Goal: Information Seeking & Learning: Learn about a topic

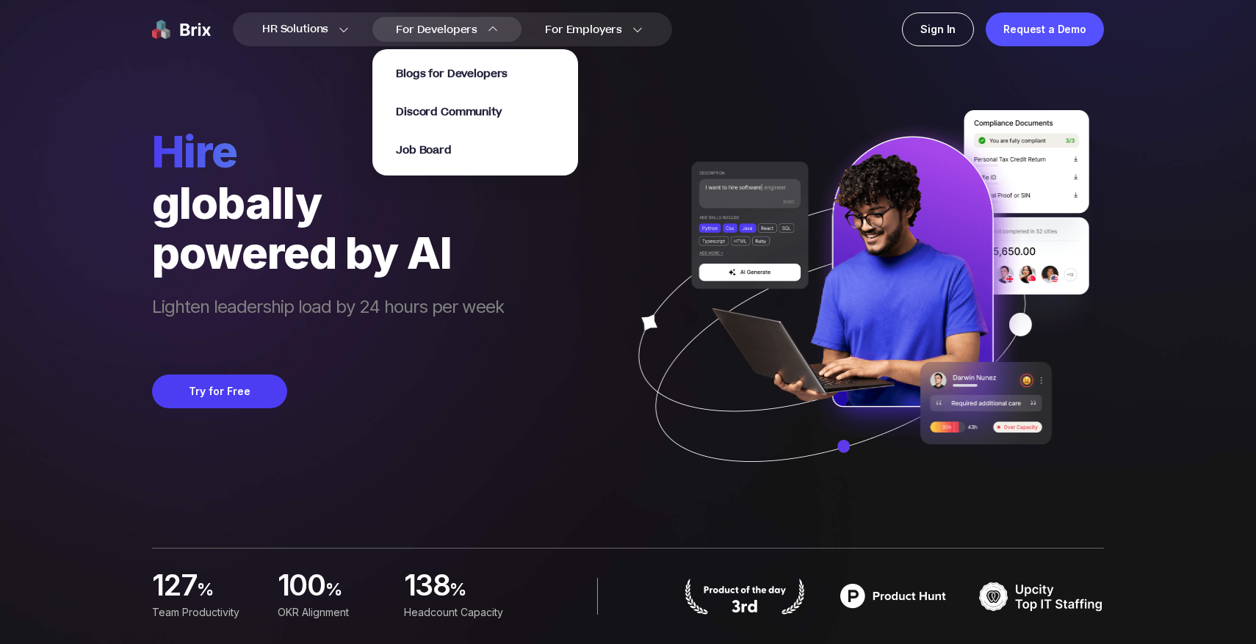
click at [478, 34] on div "For Developers Blogs for Developers Discord Community Job Board" at bounding box center [446, 29] width 149 height 25
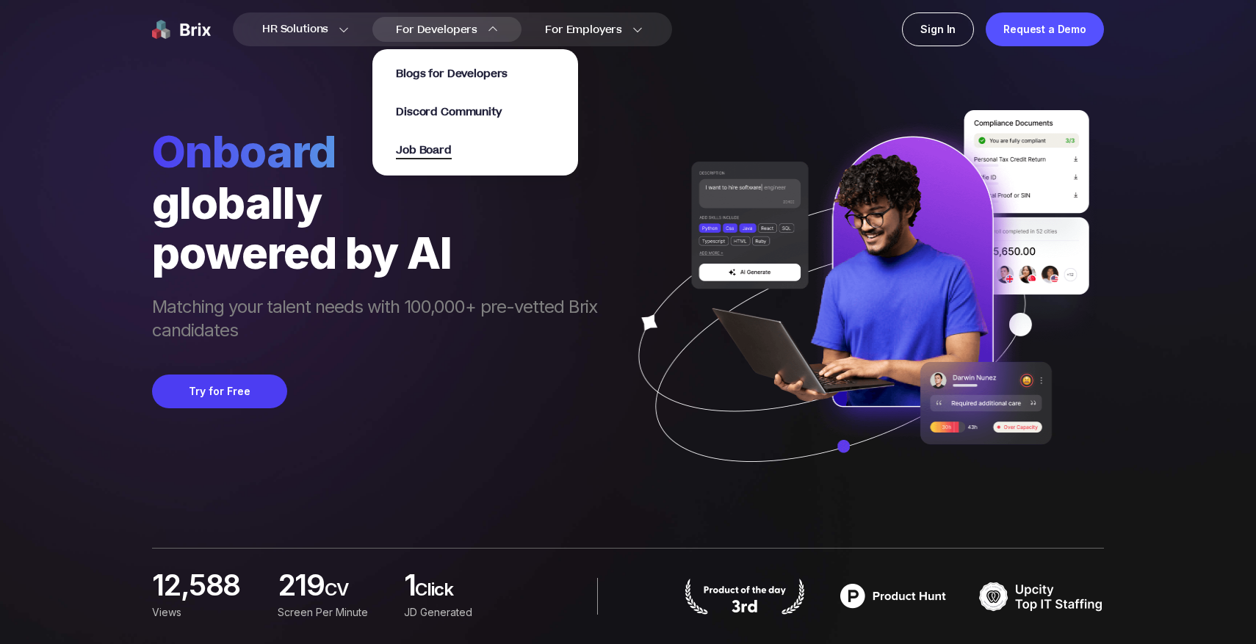
click at [439, 147] on span "Job Board" at bounding box center [424, 151] width 56 height 17
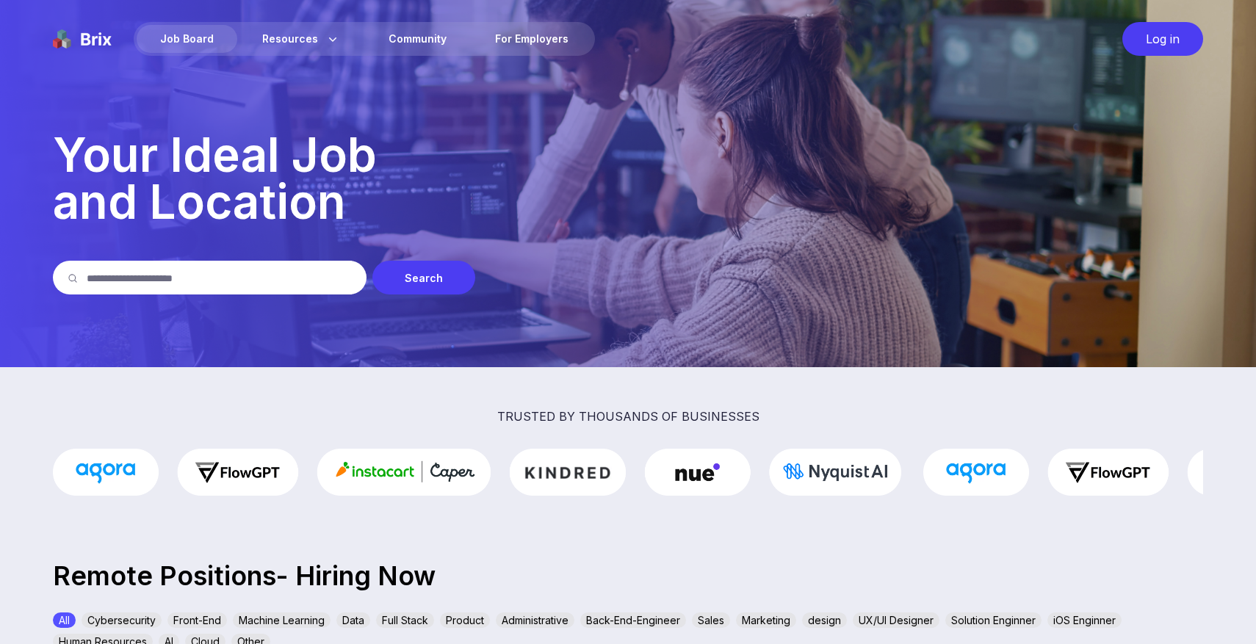
click at [224, 264] on input "text" at bounding box center [219, 278] width 265 height 34
type input "*"
type input "********"
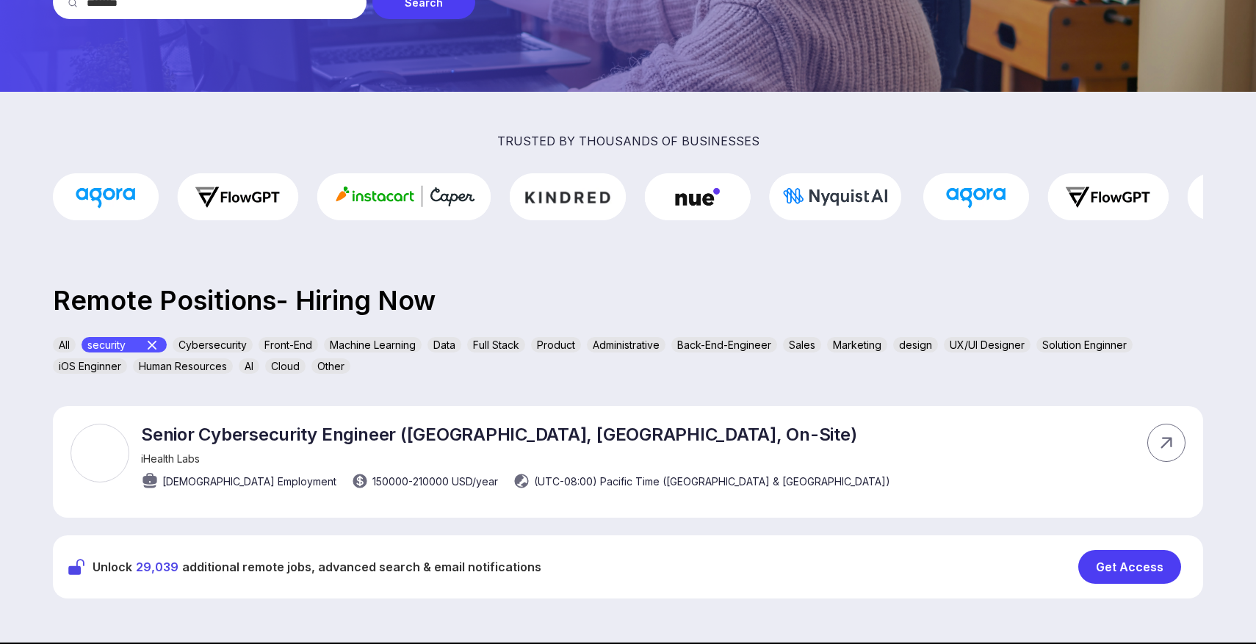
scroll to position [278, 0]
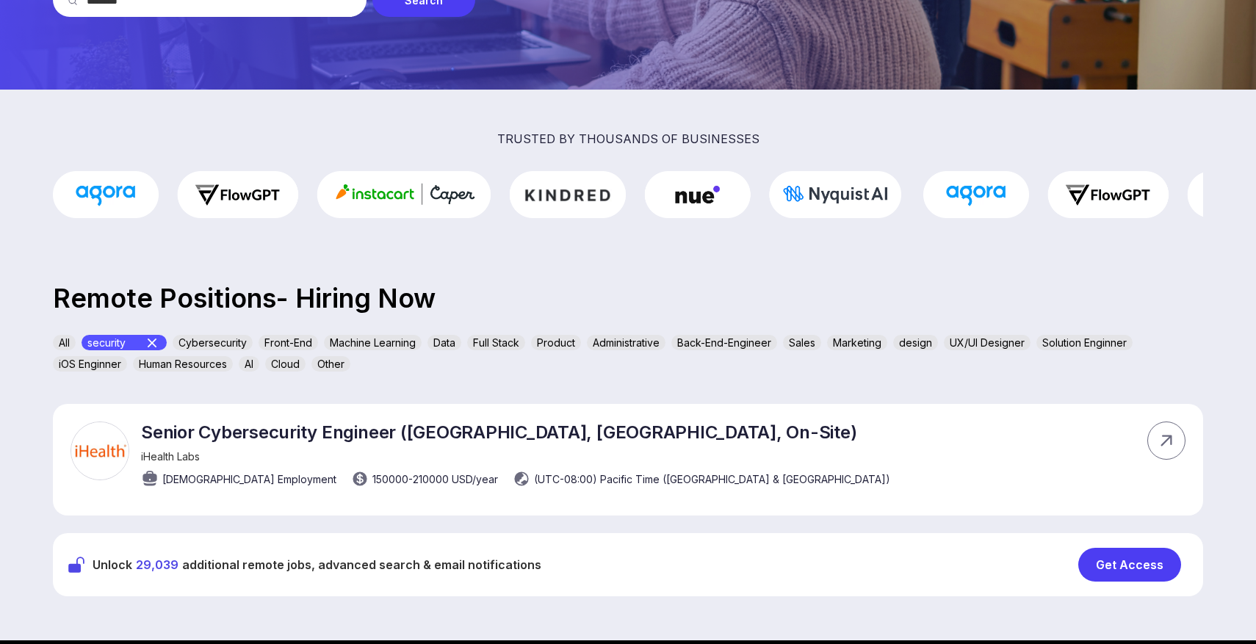
click at [221, 337] on div "Cybersecurity" at bounding box center [213, 342] width 80 height 15
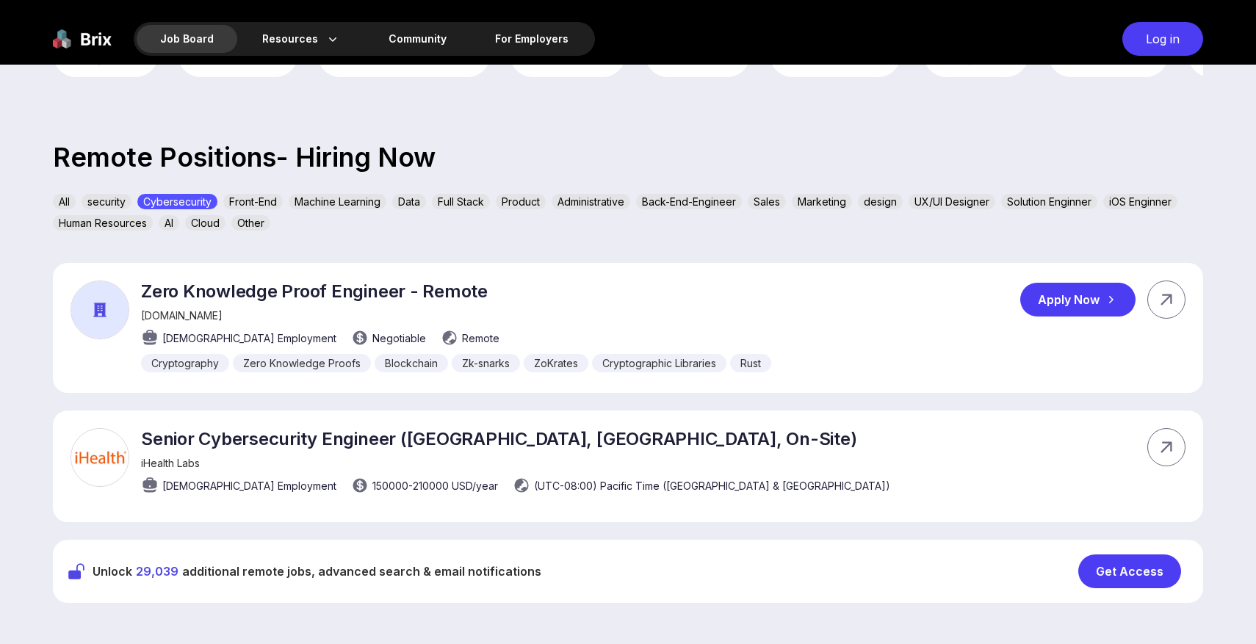
scroll to position [420, 0]
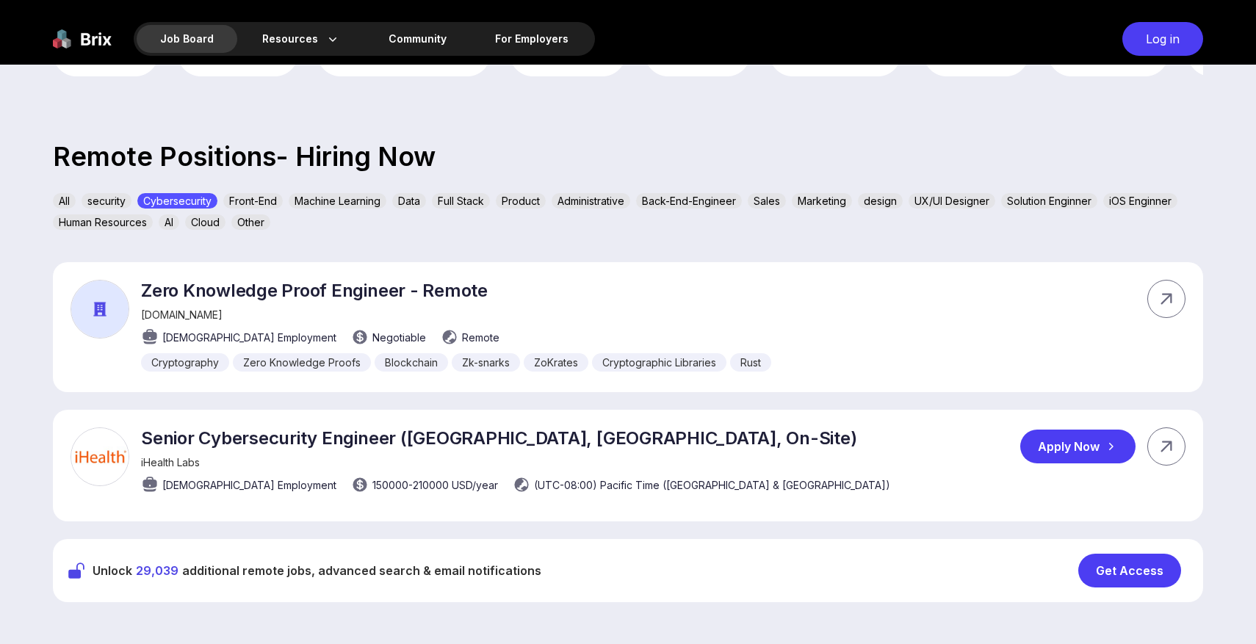
click at [507, 437] on p "Senior Cybersecurity Engineer ([GEOGRAPHIC_DATA], [GEOGRAPHIC_DATA], On-Site)" at bounding box center [515, 438] width 749 height 21
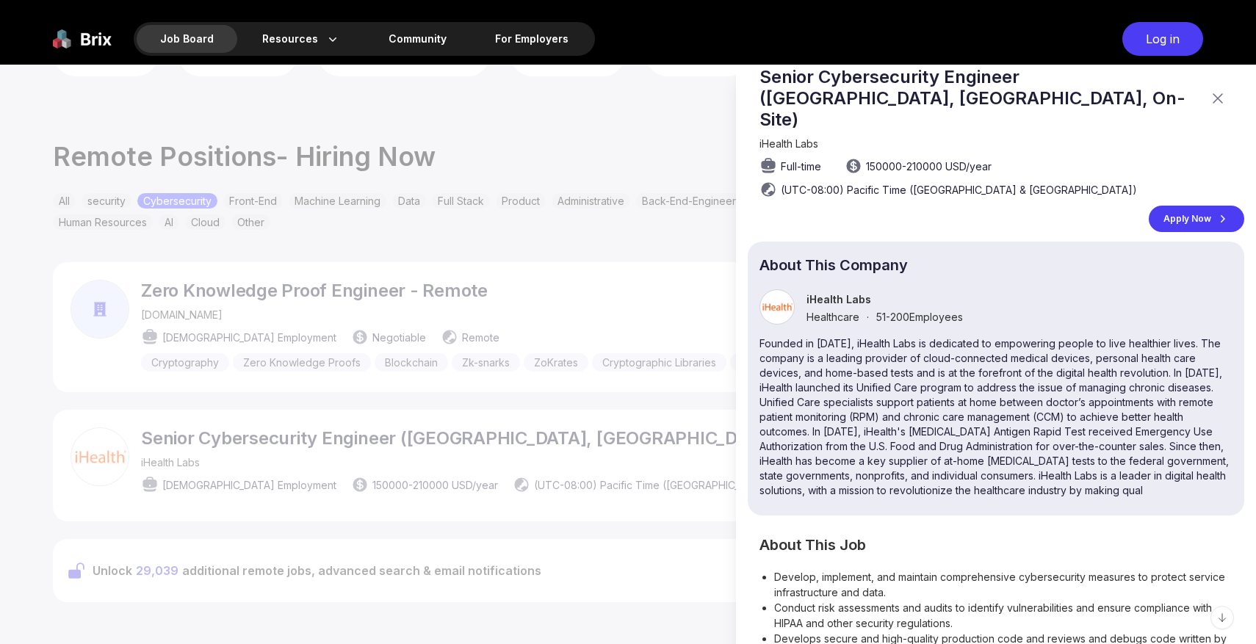
scroll to position [15, 0]
click at [937, 184] on span "(UTC-08:00) Pacific Time ([GEOGRAPHIC_DATA] & [GEOGRAPHIC_DATA])" at bounding box center [959, 191] width 356 height 15
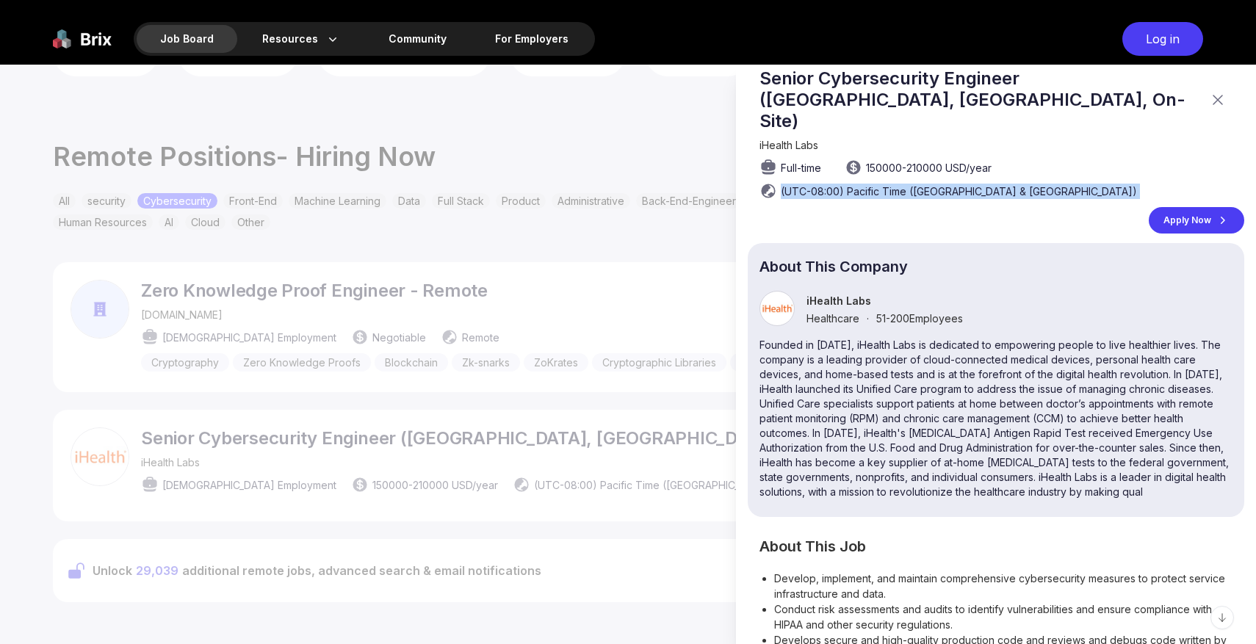
click at [937, 184] on span "(UTC-08:00) Pacific Time ([GEOGRAPHIC_DATA] & [GEOGRAPHIC_DATA])" at bounding box center [959, 191] width 356 height 15
click at [905, 184] on span "(UTC-08:00) Pacific Time ([GEOGRAPHIC_DATA] & [GEOGRAPHIC_DATA])" at bounding box center [959, 191] width 356 height 15
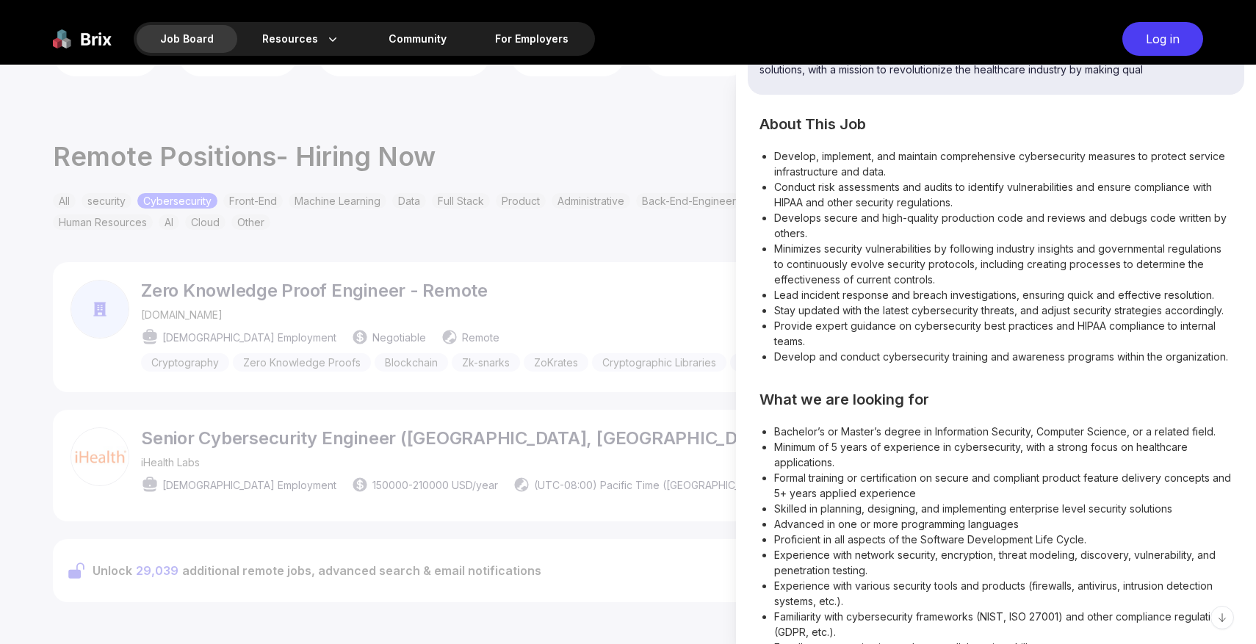
scroll to position [436, 0]
click at [929, 471] on li "Formal training or certification on secure and compliant product feature delive…" at bounding box center [1003, 486] width 458 height 31
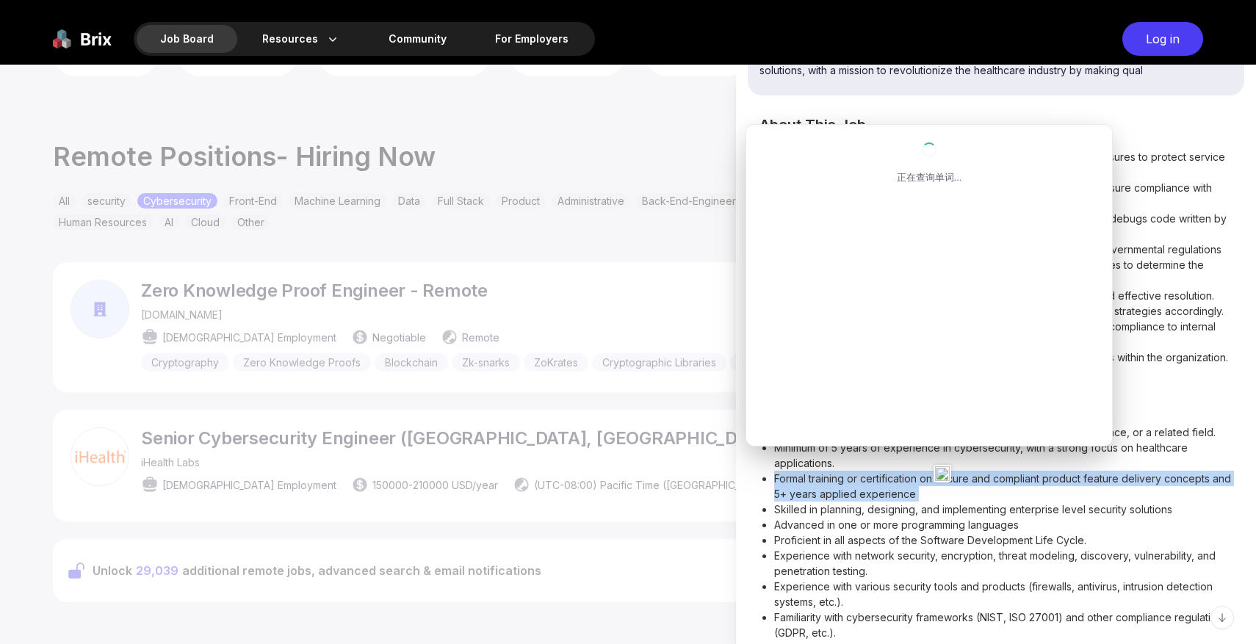
click at [929, 471] on li "Formal training or certification on secure and compliant product feature delive…" at bounding box center [1003, 486] width 458 height 31
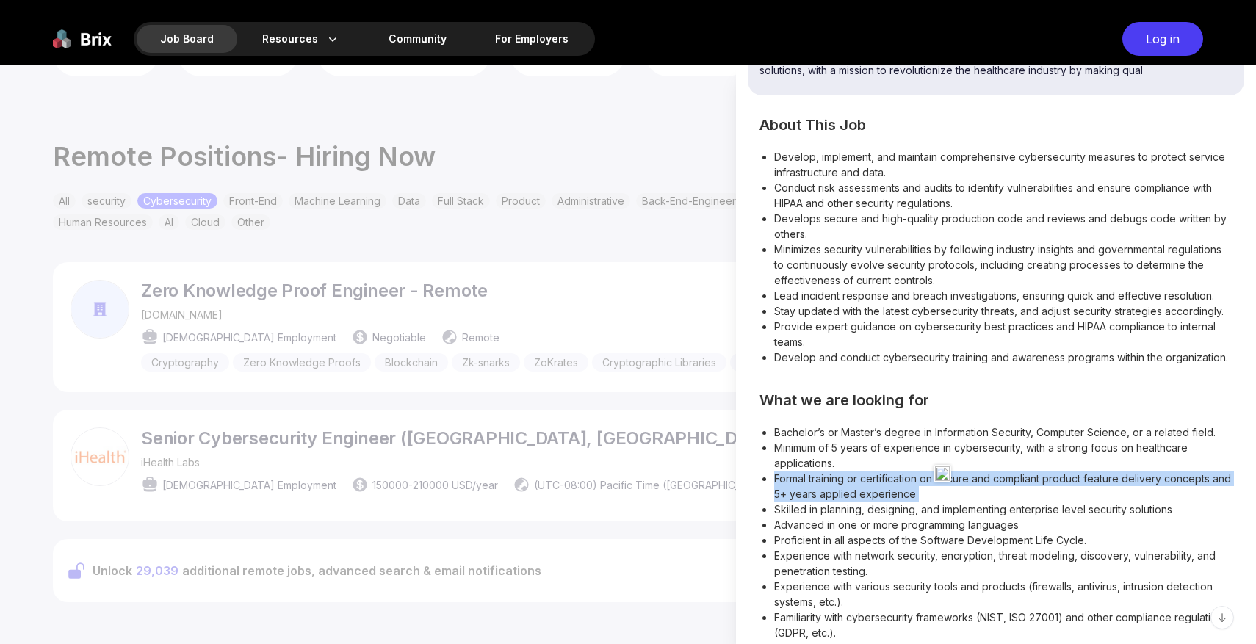
scroll to position [476, 0]
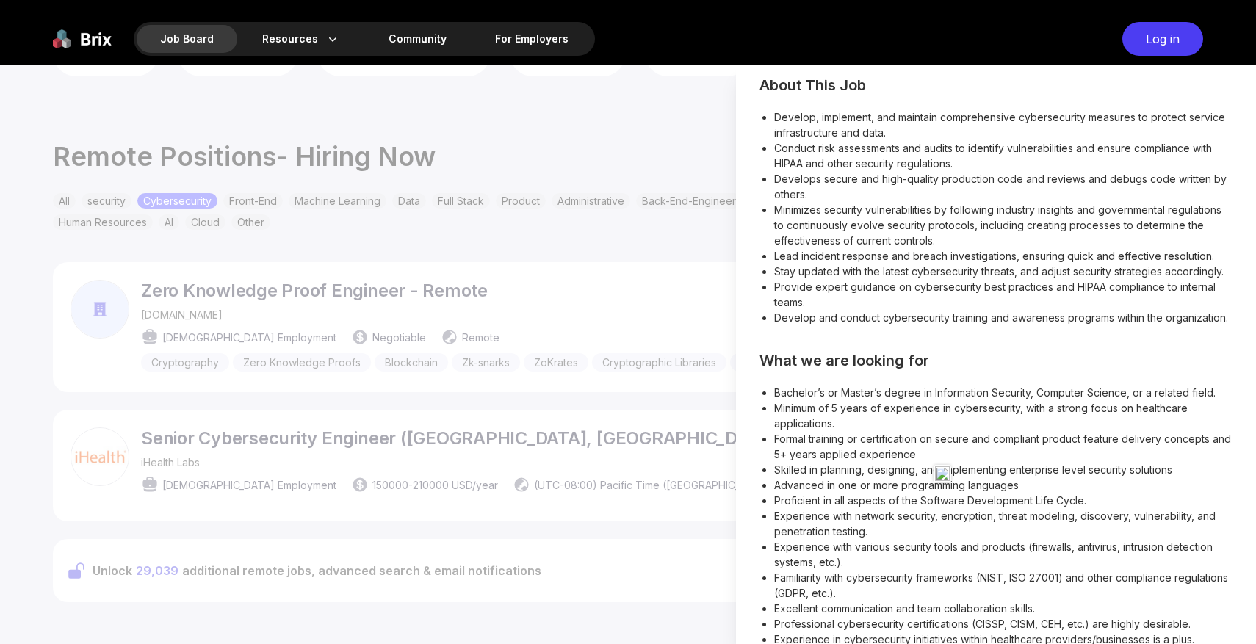
click at [912, 462] on li "Skilled in planning, designing, and implementing enterprise level security solu…" at bounding box center [1003, 469] width 458 height 15
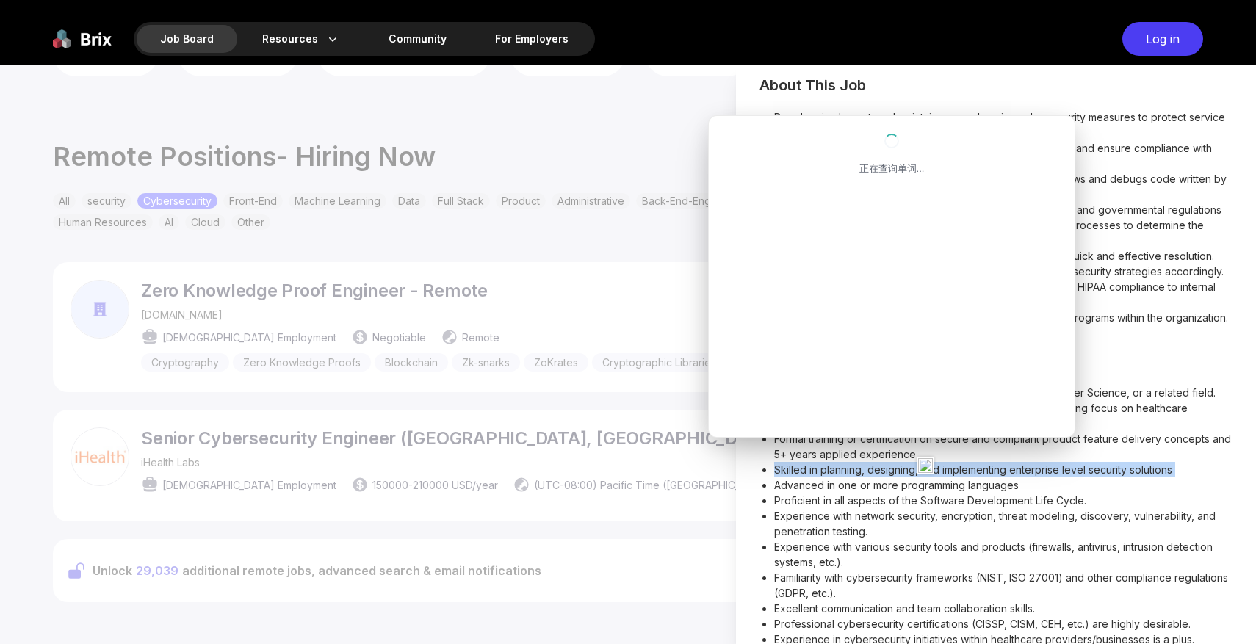
click at [912, 462] on li "Skilled in planning, designing, and implementing enterprise level security solu…" at bounding box center [1003, 469] width 458 height 15
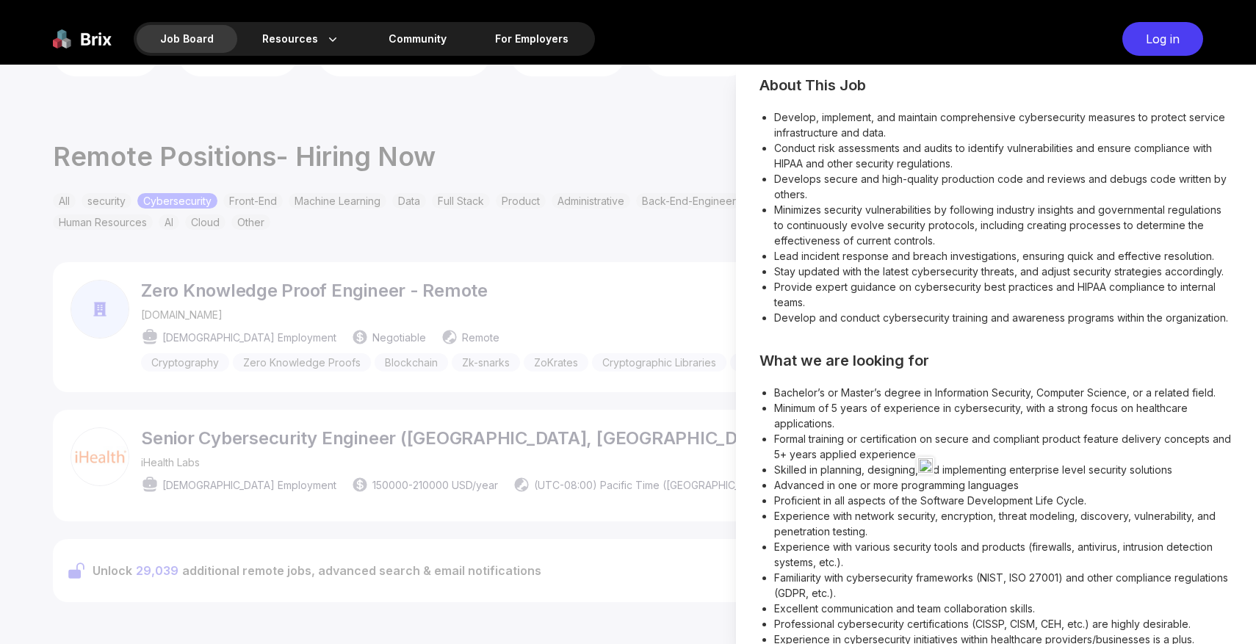
click at [893, 478] on li "Advanced in one or more programming languages" at bounding box center [1003, 485] width 458 height 15
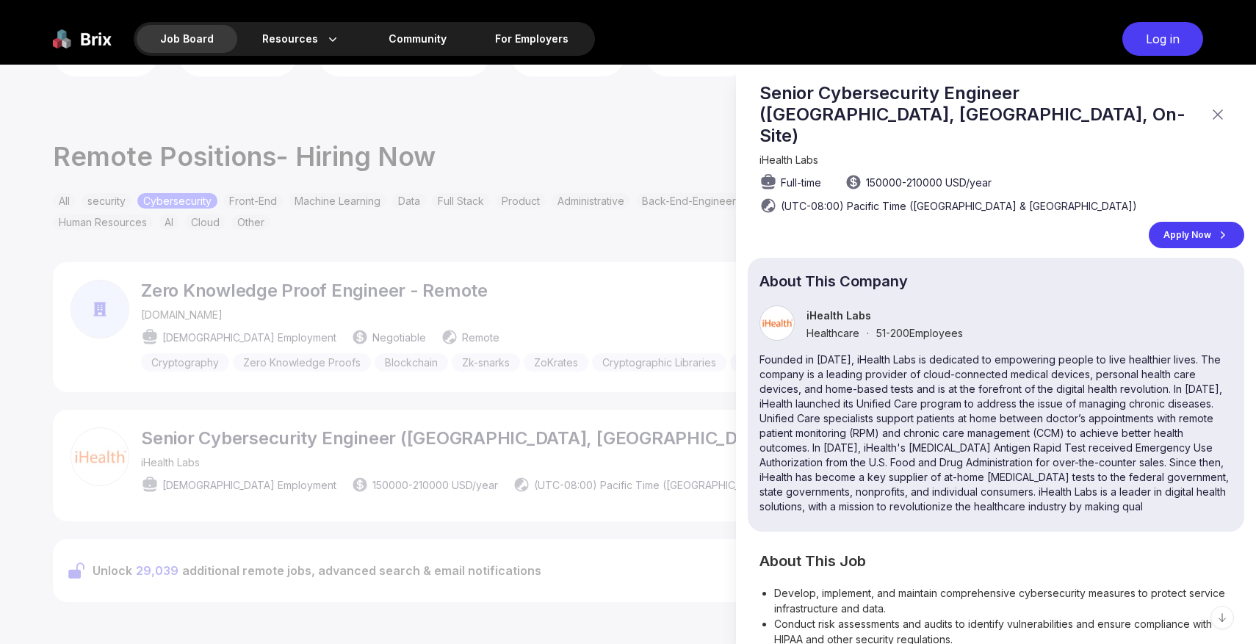
click at [1170, 222] on div "Apply Now" at bounding box center [1197, 235] width 96 height 26
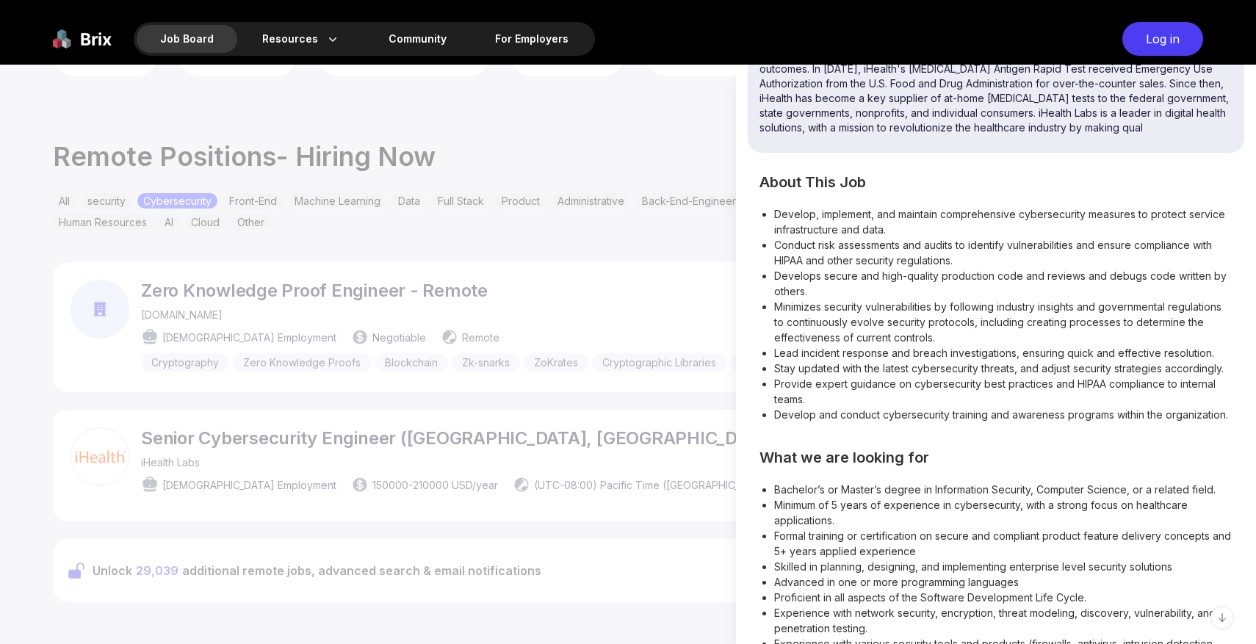
scroll to position [388, 0]
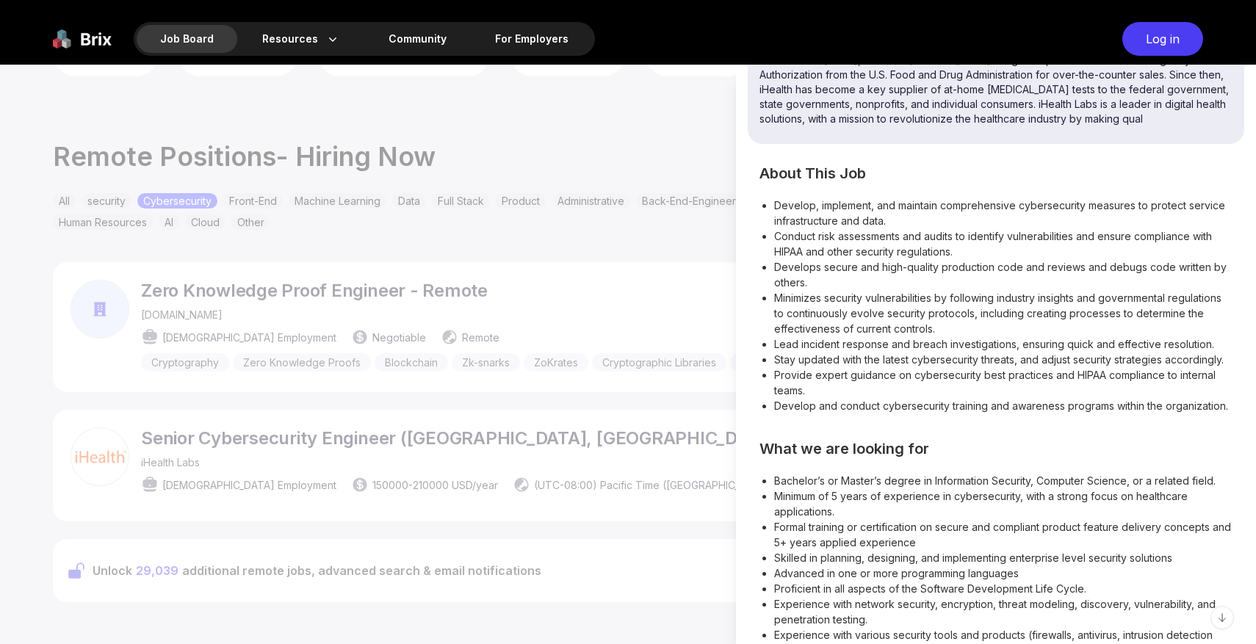
click at [890, 198] on li "Develop, implement, and maintain comprehensive cybersecurity measures to protec…" at bounding box center [1003, 213] width 458 height 31
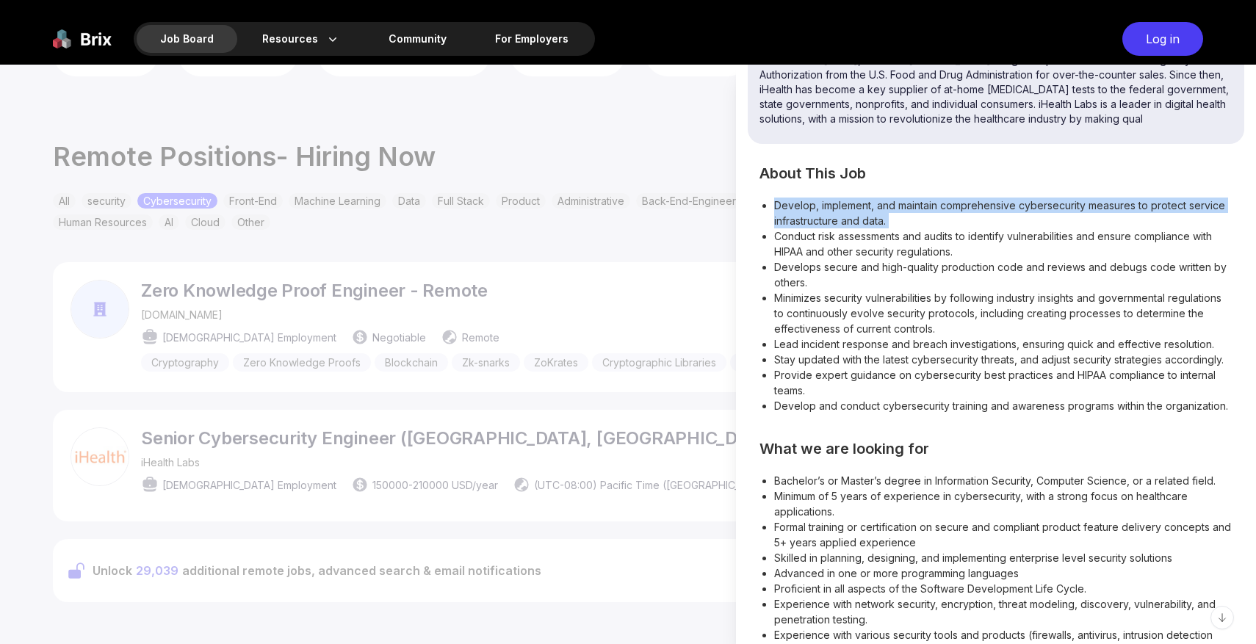
click at [890, 198] on li "Develop, implement, and maintain comprehensive cybersecurity measures to protec…" at bounding box center [1003, 213] width 458 height 31
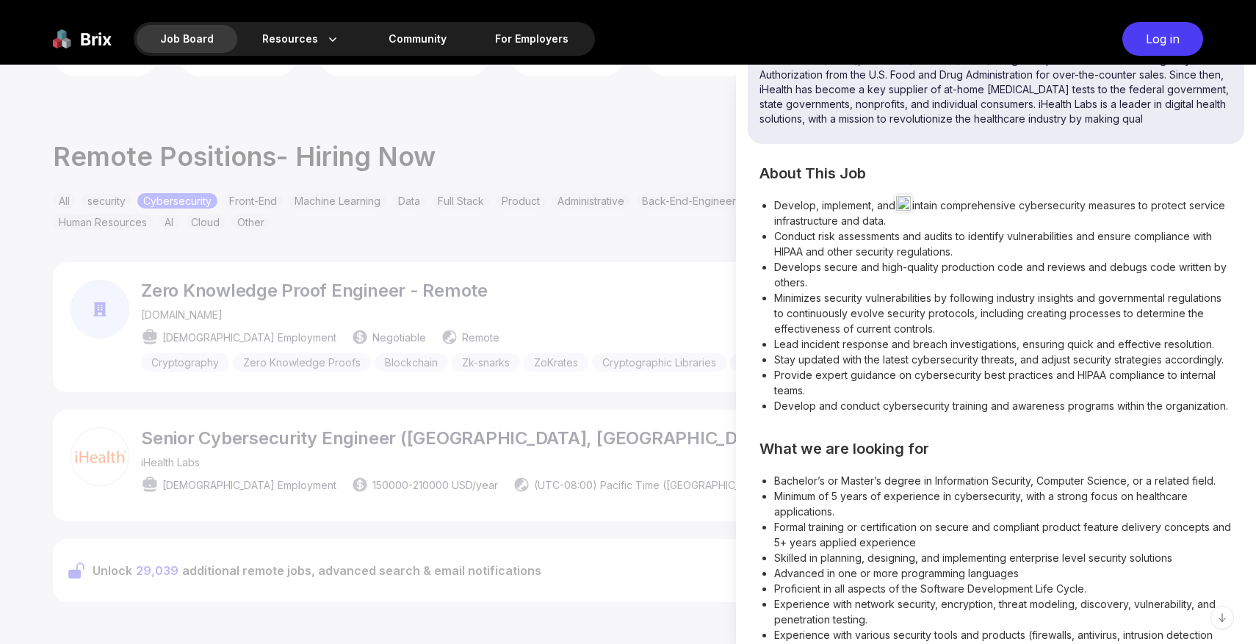
click at [943, 228] on li "Conduct risk assessments and audits to identify vulnerabilities and ensure comp…" at bounding box center [1003, 243] width 458 height 31
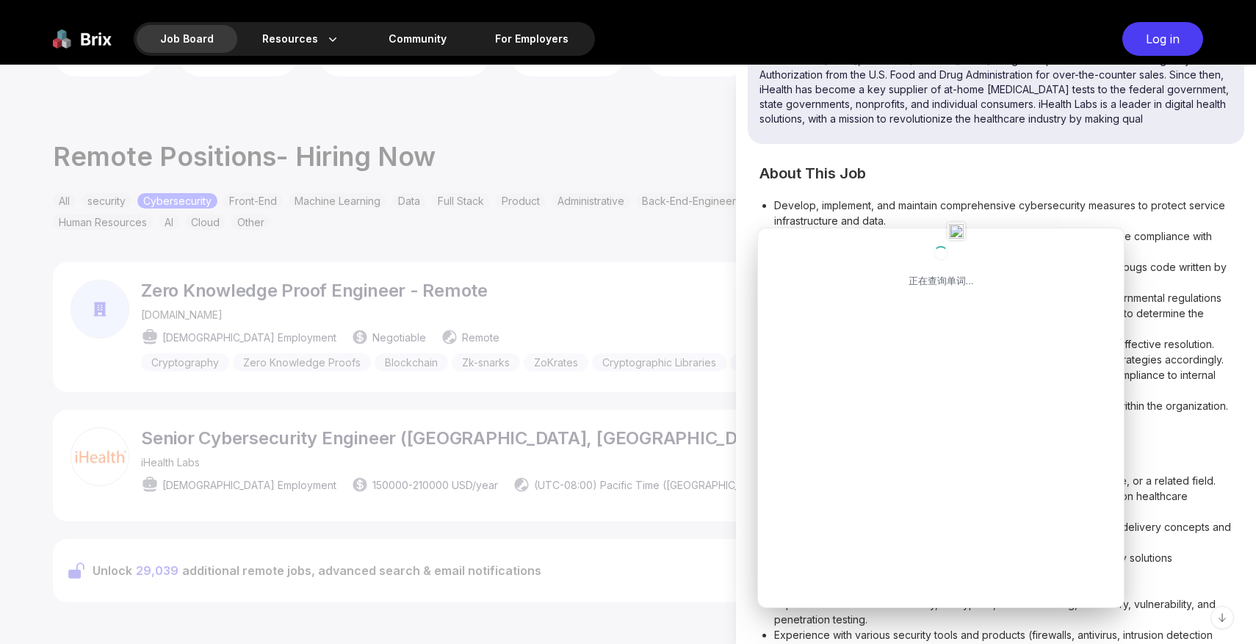
click at [943, 228] on li "Conduct risk assessments and audits to identify vulnerabilities and ensure comp…" at bounding box center [1003, 243] width 458 height 31
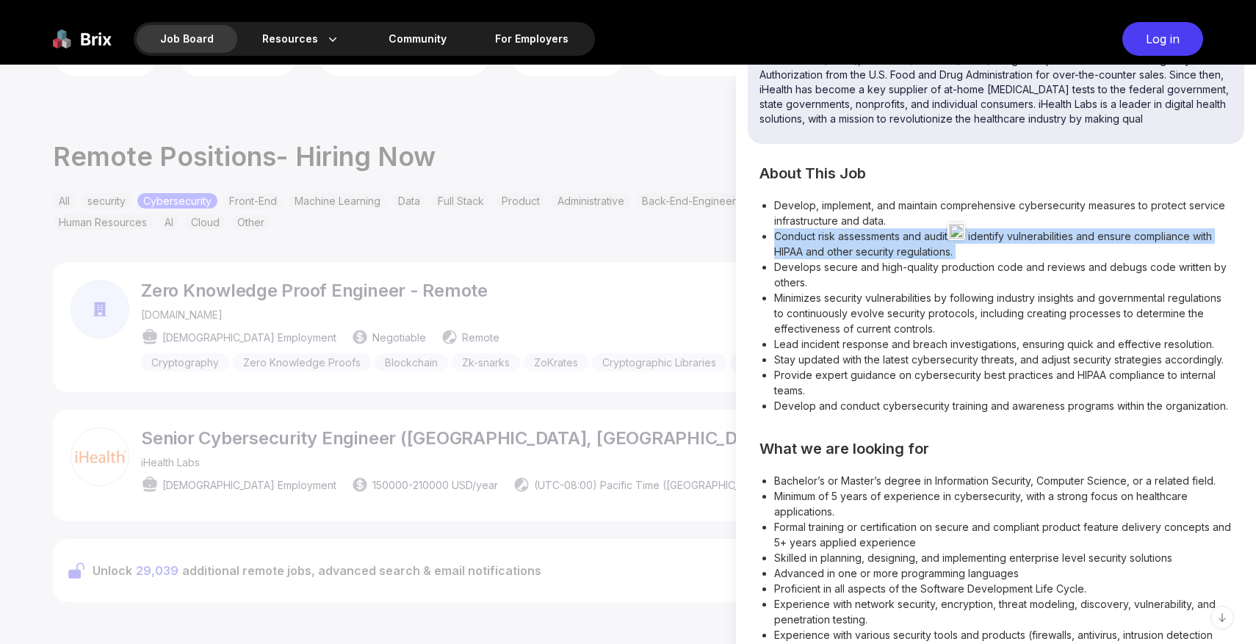
click at [907, 228] on li "Conduct risk assessments and audits to identify vulnerabilities and ensure comp…" at bounding box center [1003, 243] width 458 height 31
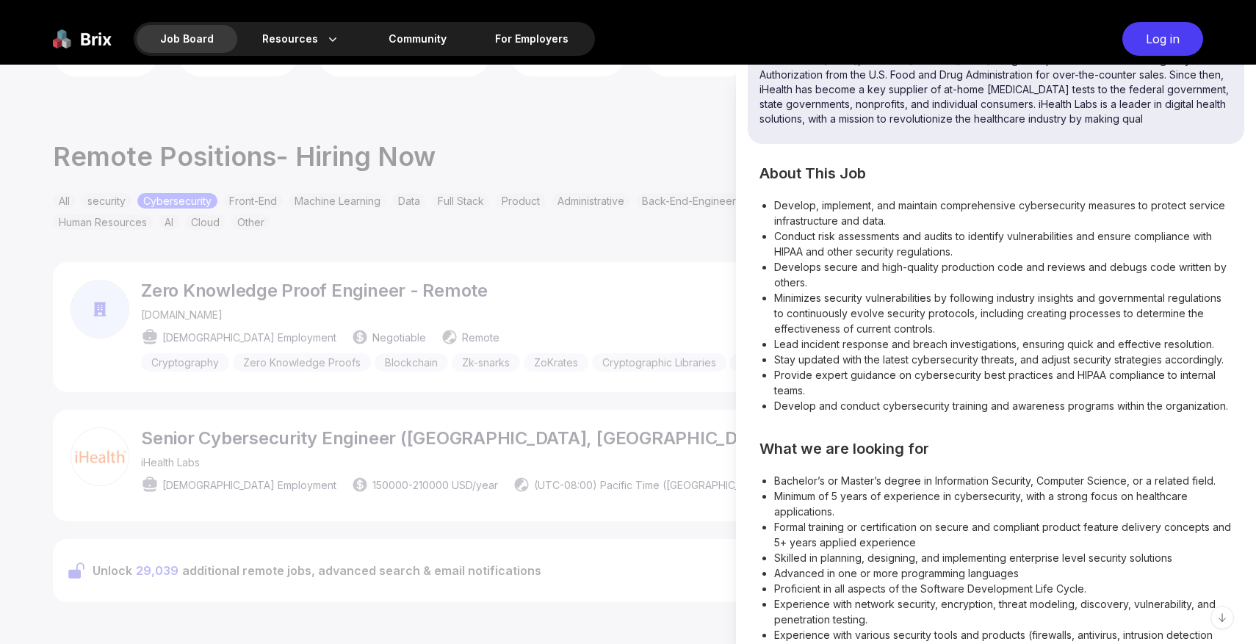
click at [895, 259] on li "Develops secure and high-quality production code and reviews and debugs code wr…" at bounding box center [1003, 274] width 458 height 31
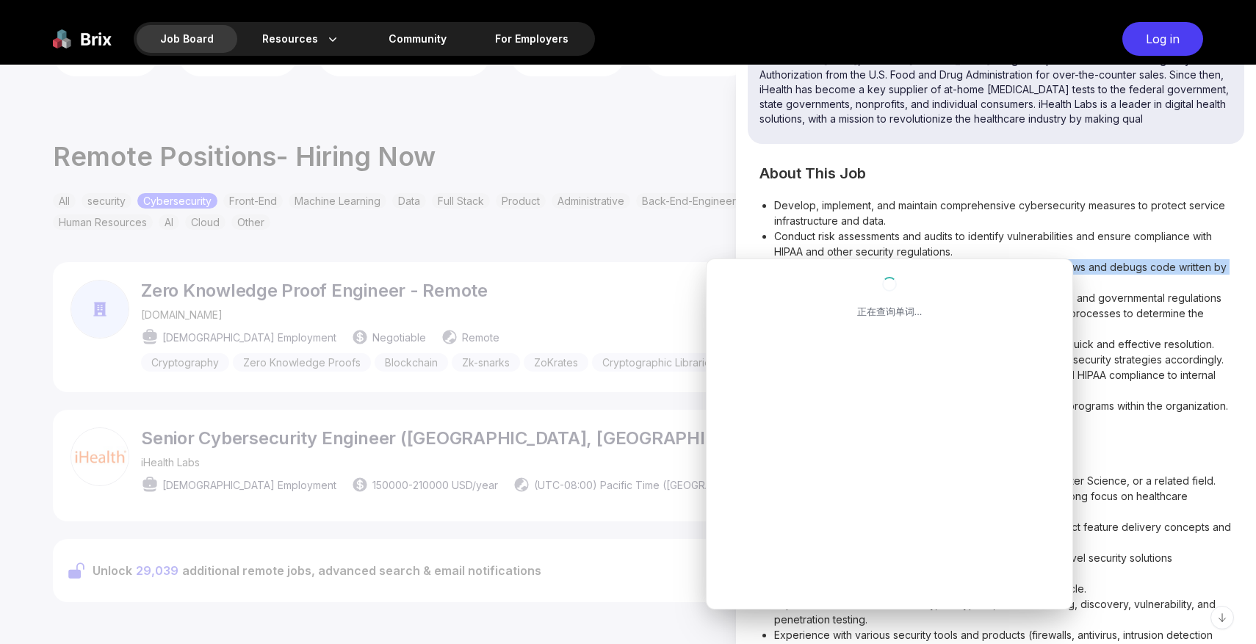
click at [895, 259] on li "Develops secure and high-quality production code and reviews and debugs code wr…" at bounding box center [1003, 274] width 458 height 31
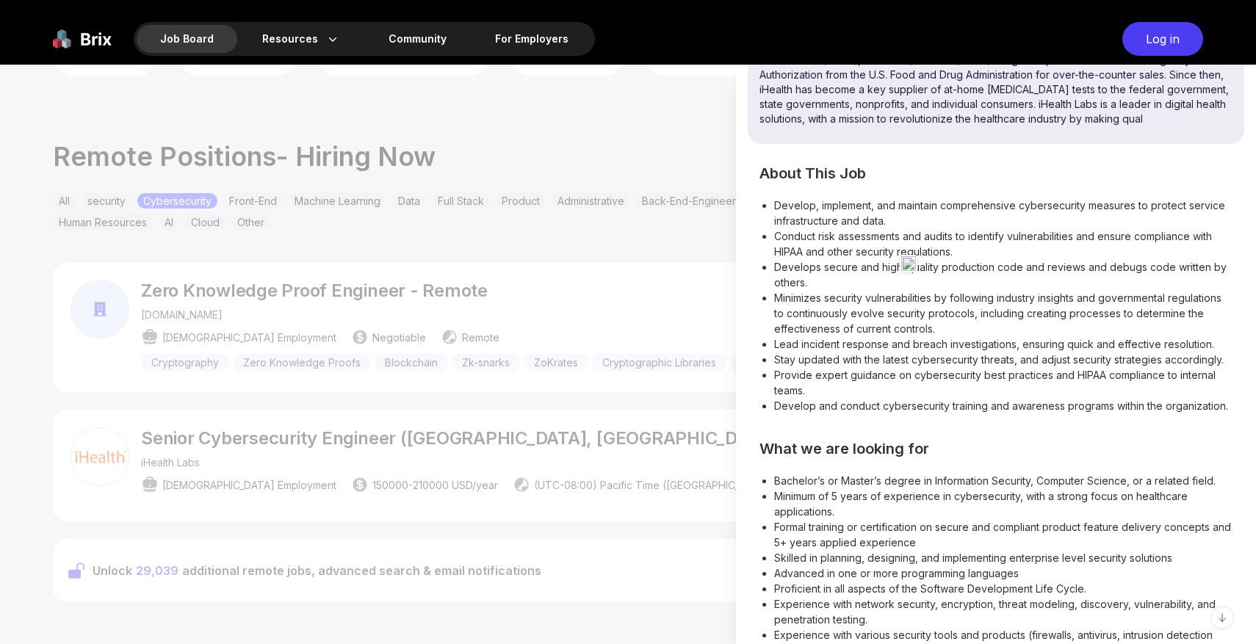
click at [838, 295] on li "Minimizes security vulnerabilities by following industry insights and governmen…" at bounding box center [1003, 313] width 458 height 46
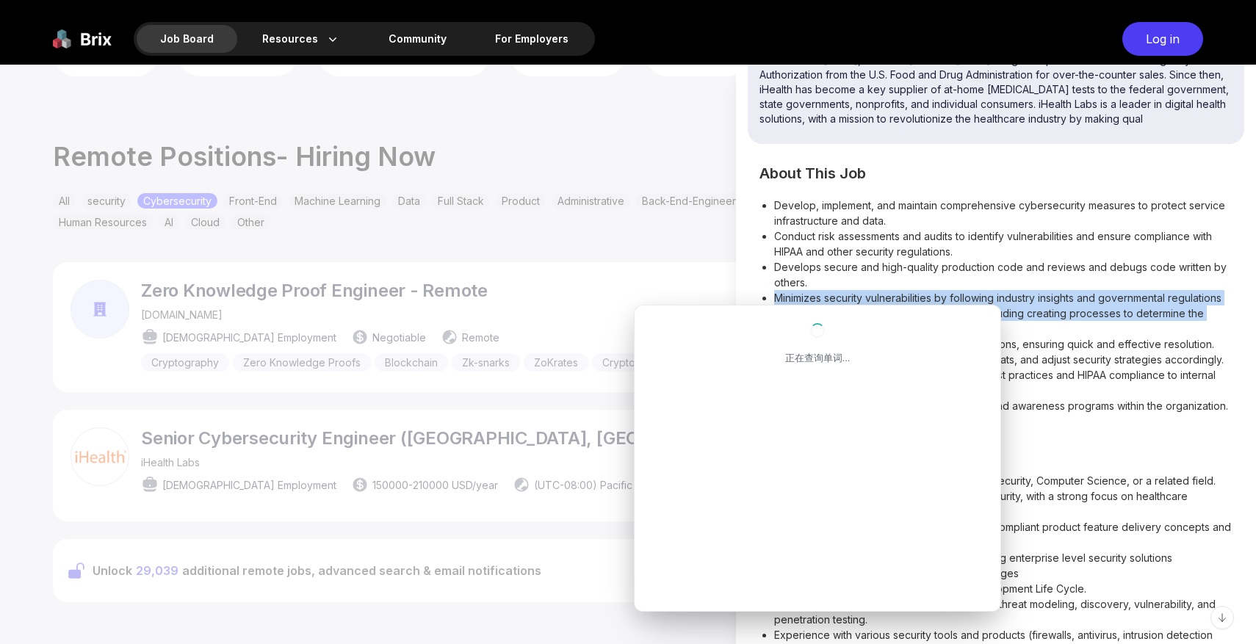
click at [838, 295] on li "Minimizes security vulnerabilities by following industry insights and governmen…" at bounding box center [1003, 313] width 458 height 46
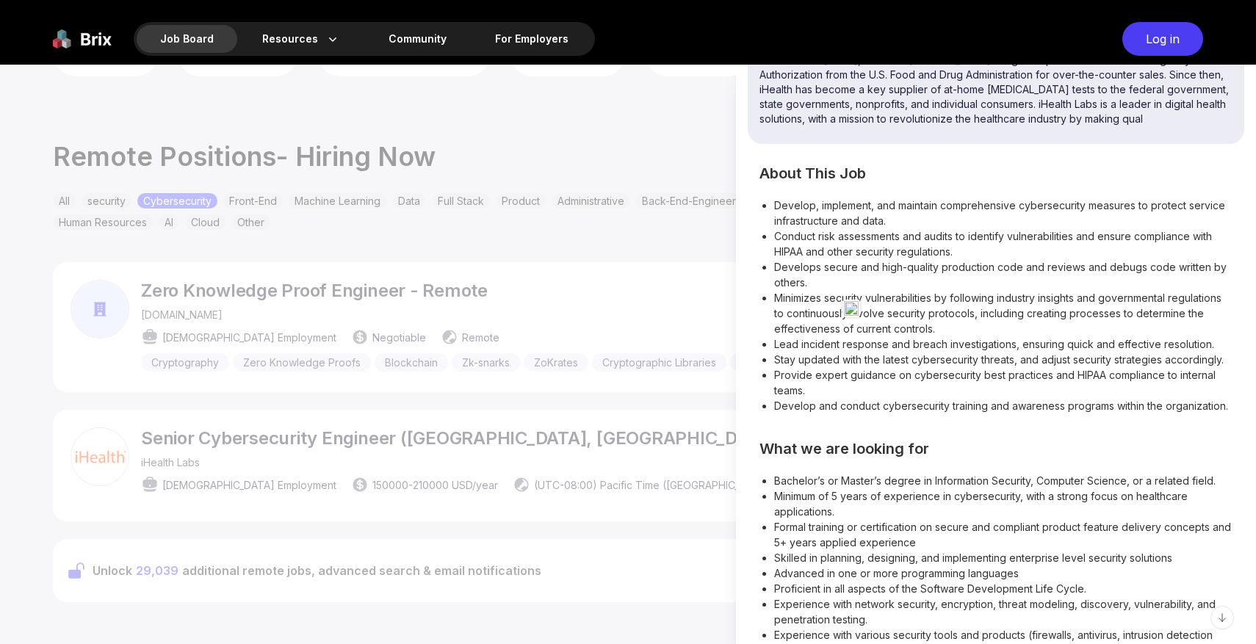
click at [942, 336] on li "Lead incident response and breach investigations, ensuring quick and effective …" at bounding box center [1003, 343] width 458 height 15
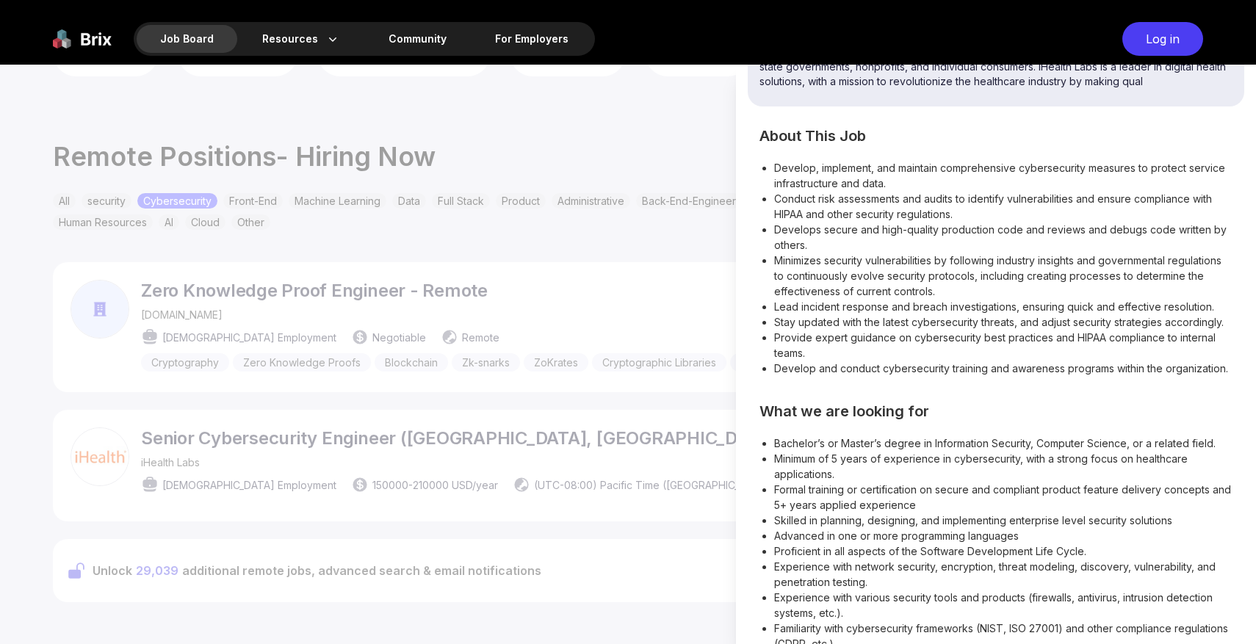
scroll to position [476, 0]
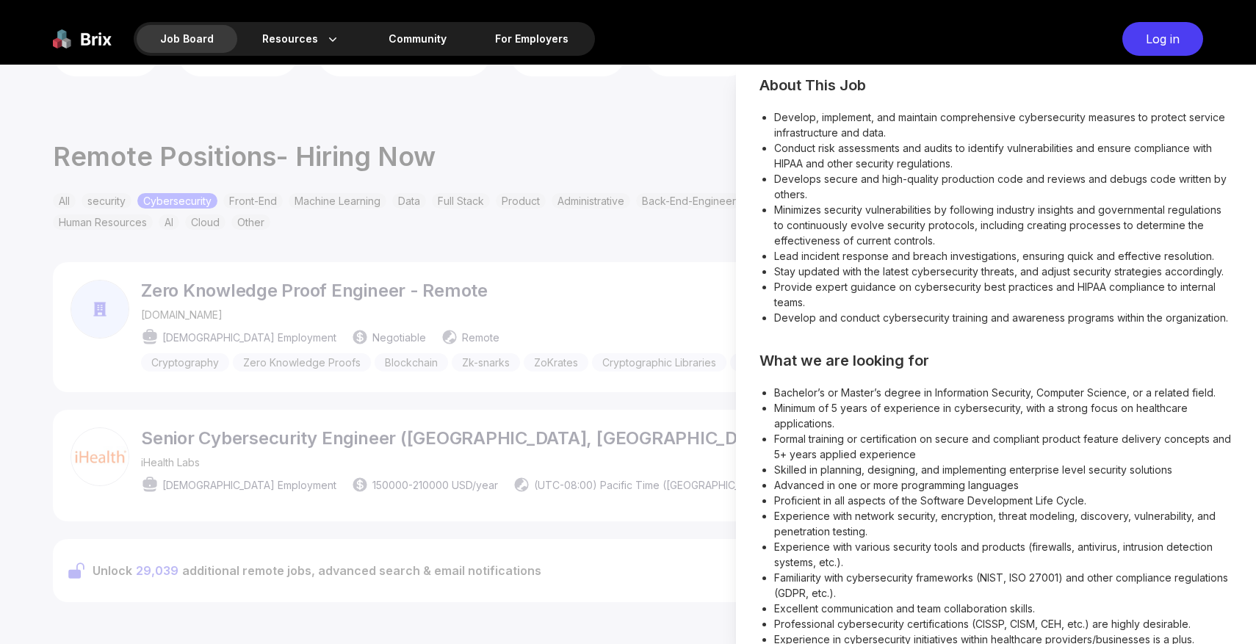
click at [995, 616] on li "Professional cybersecurity certifications (CISSP, CISM, CEH, etc.) are highly d…" at bounding box center [1003, 623] width 458 height 15
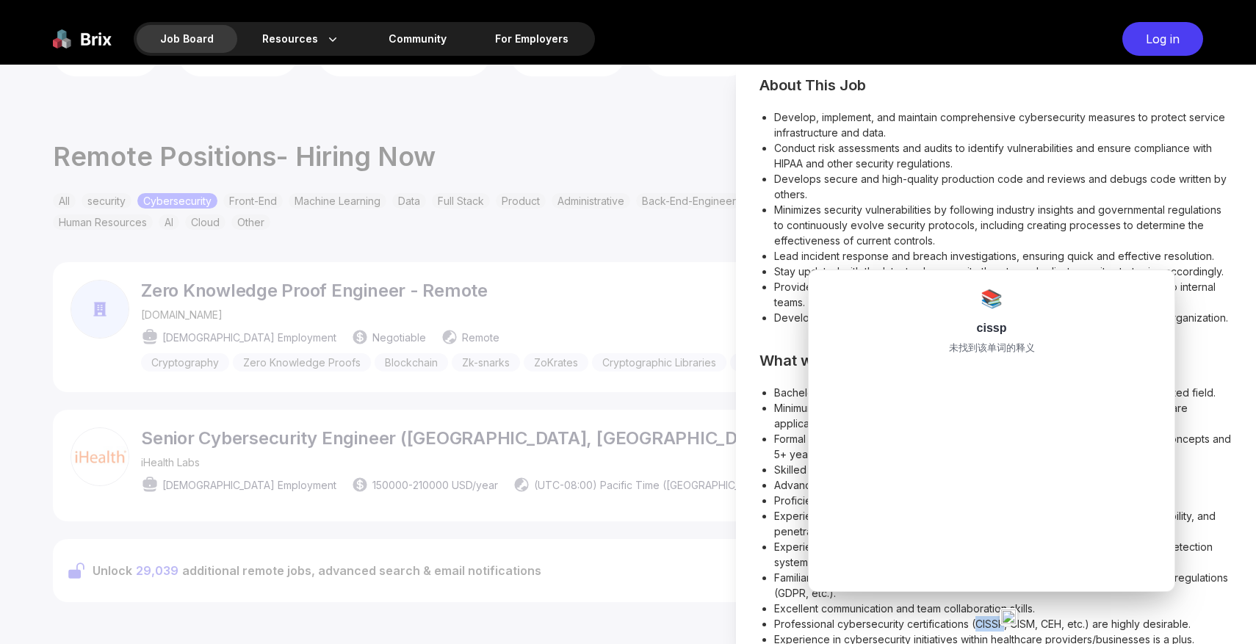
copy li "CISSP"
click at [783, 431] on li "Formal training or certification on secure and compliant product feature delive…" at bounding box center [1003, 446] width 458 height 31
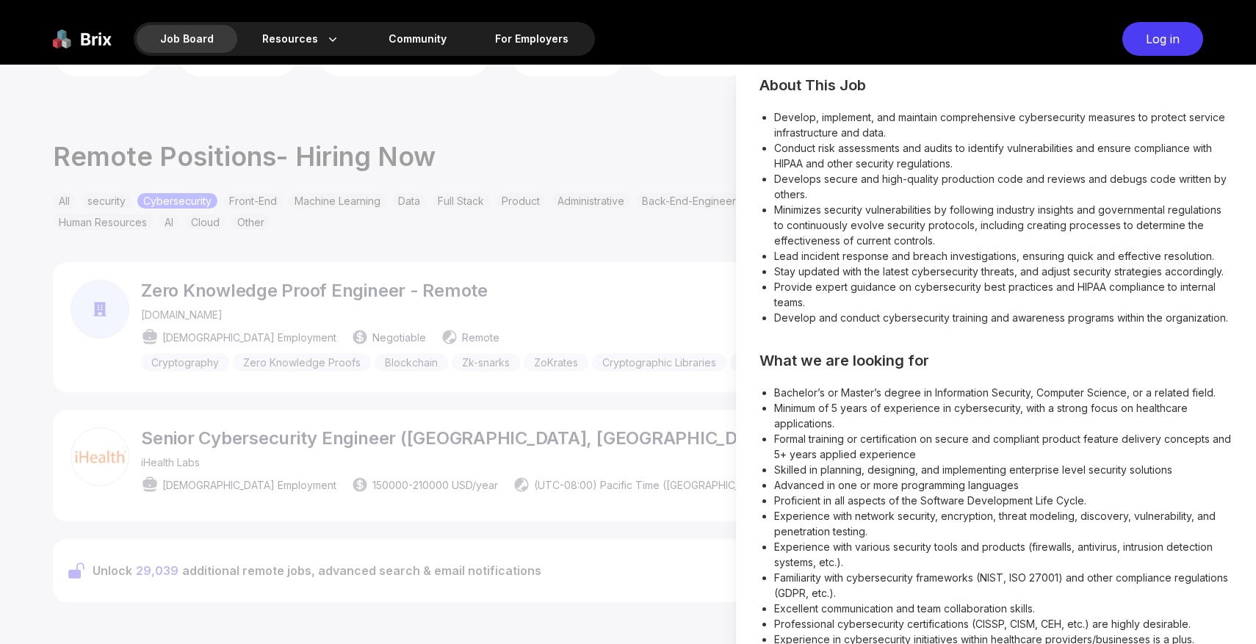
click at [978, 616] on li "Professional cybersecurity certifications (CISSP, CISM, CEH, etc.) are highly d…" at bounding box center [1003, 623] width 458 height 15
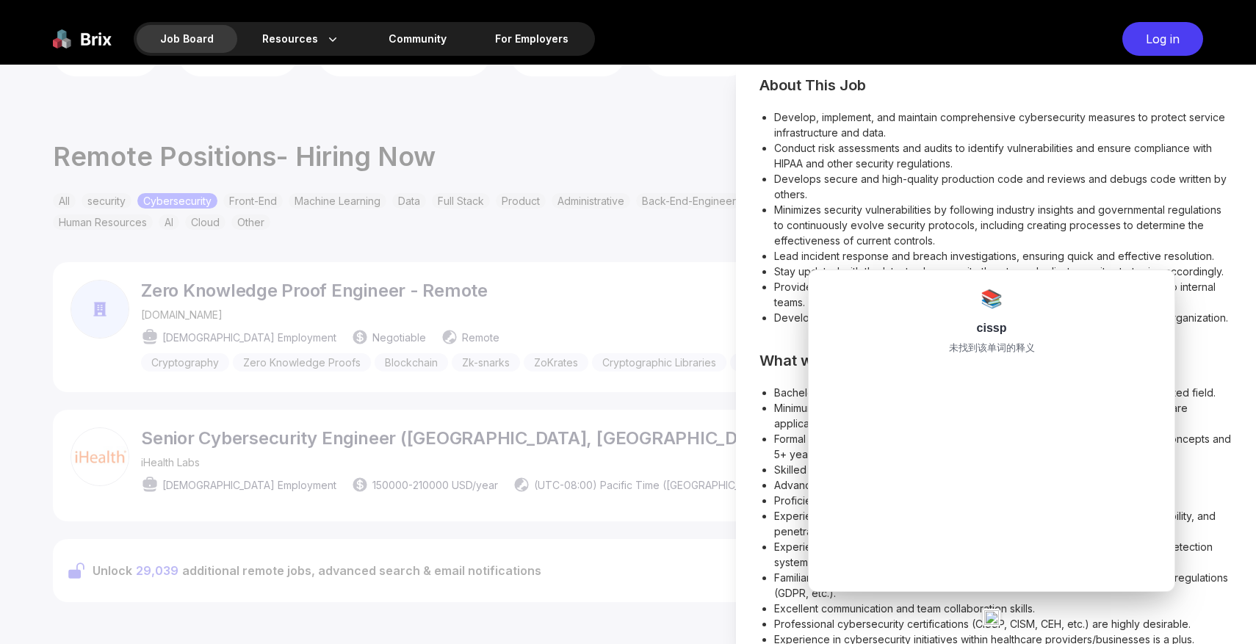
click at [1056, 248] on li "Lead incident response and breach investigations, ensuring quick and effective …" at bounding box center [1003, 255] width 458 height 15
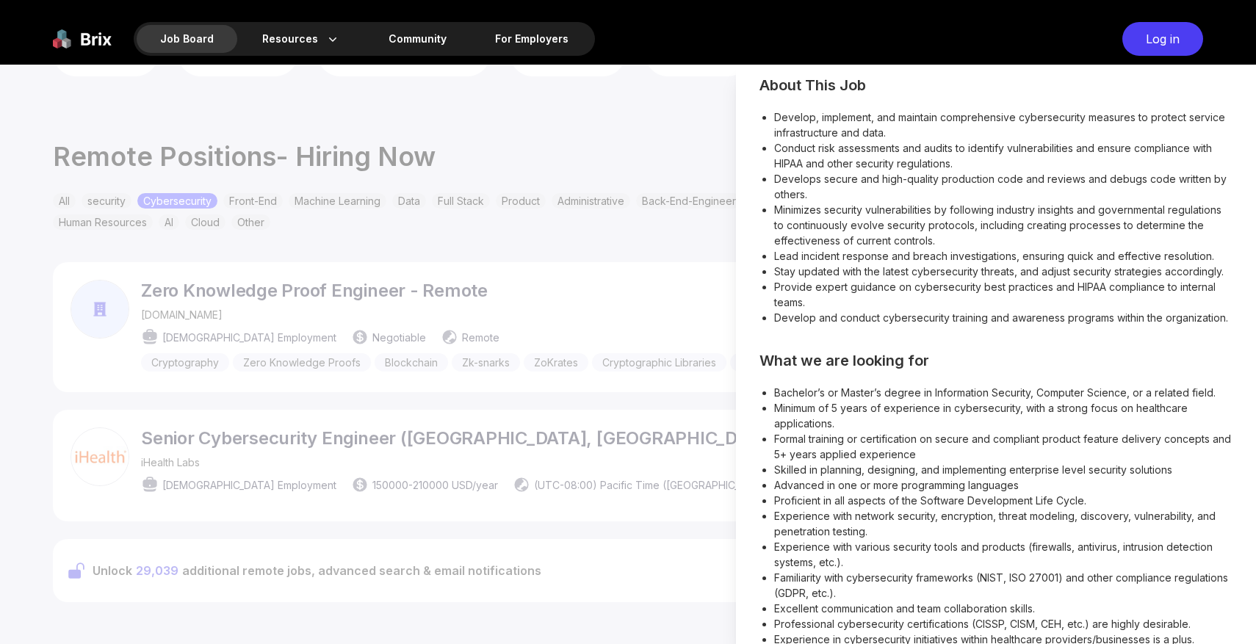
click at [915, 539] on li "Experience with various security tools and products (firewalls, antivirus, intr…" at bounding box center [1003, 554] width 458 height 31
click at [1138, 508] on li "Experience with network security, encryption, threat modeling, discovery, vulne…" at bounding box center [1003, 523] width 458 height 31
click at [1051, 539] on li "Experience with various security tools and products (firewalls, antivirus, intr…" at bounding box center [1003, 554] width 458 height 31
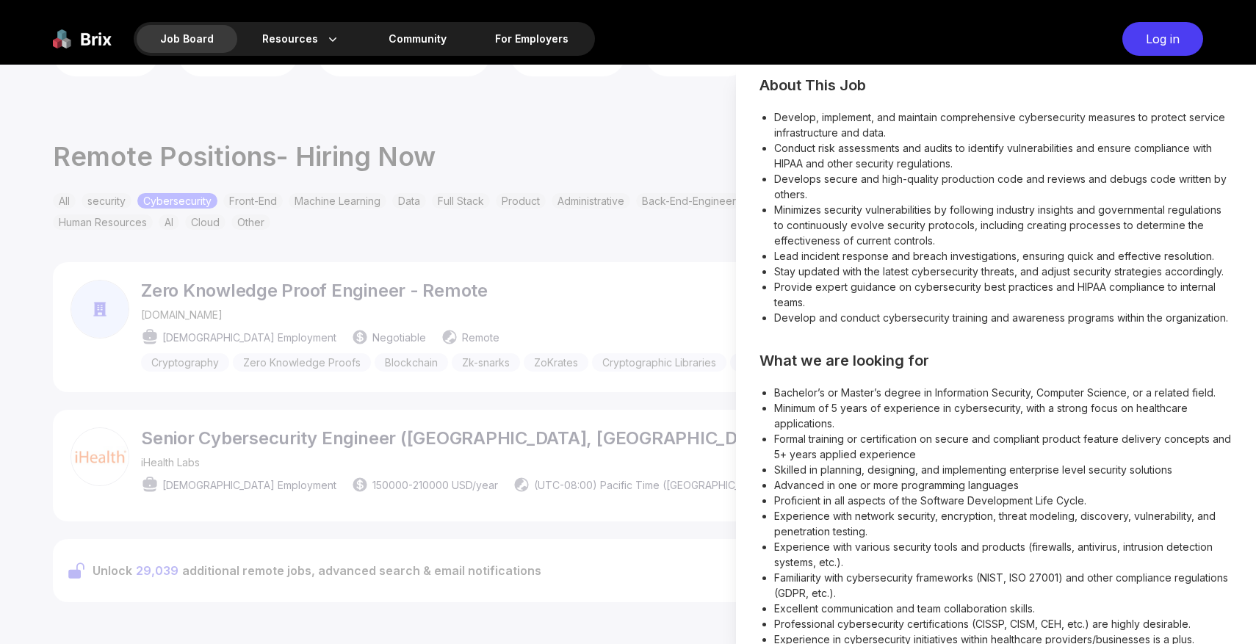
click at [1069, 171] on li "Develops secure and high-quality production code and reviews and debugs code wr…" at bounding box center [1003, 186] width 458 height 31
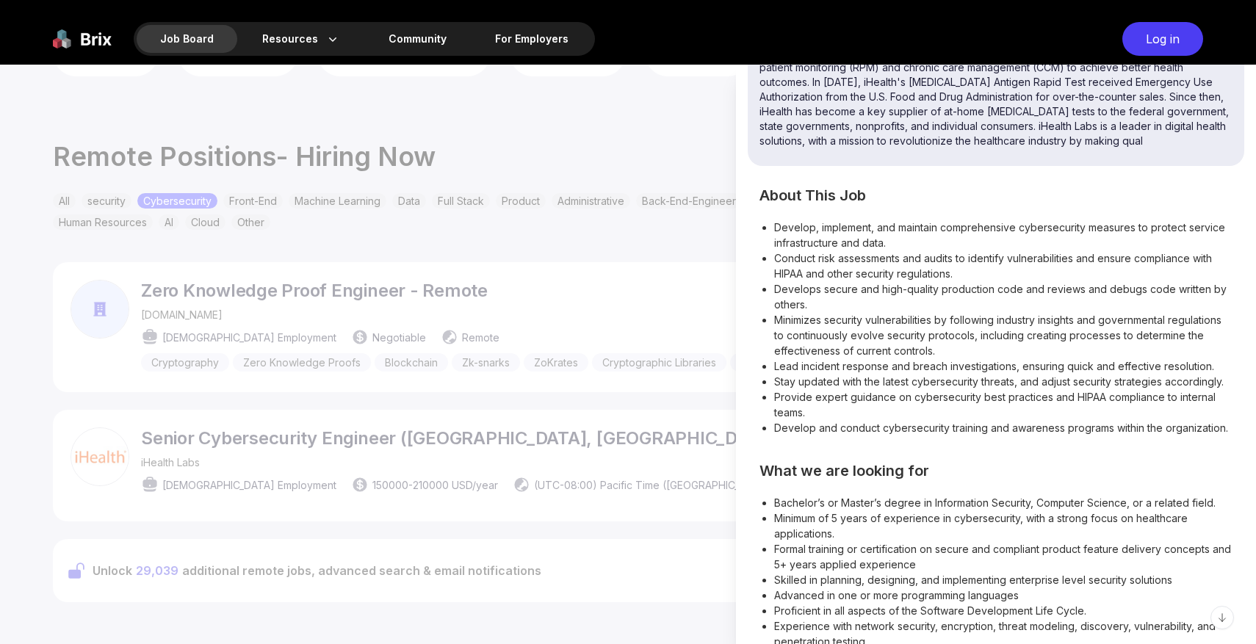
scroll to position [0, 0]
